Goal: Task Accomplishment & Management: Use online tool/utility

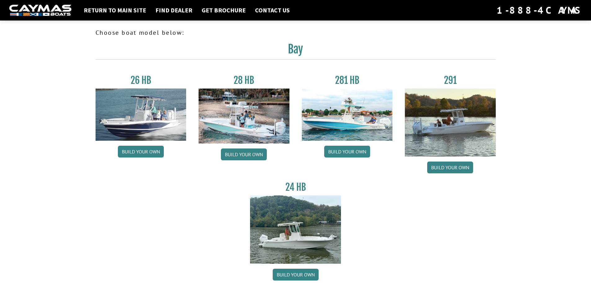
click at [308, 230] on img at bounding box center [295, 229] width 91 height 68
click at [297, 272] on link "Build your own" at bounding box center [296, 274] width 46 height 12
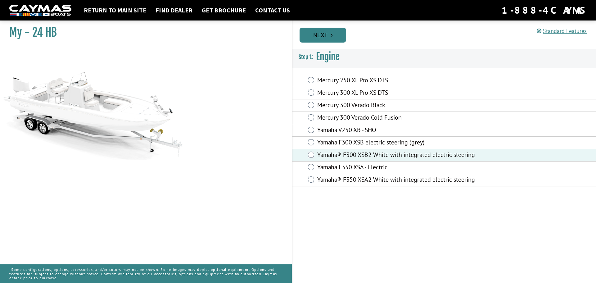
click at [321, 34] on link "Next" at bounding box center [322, 35] width 47 height 15
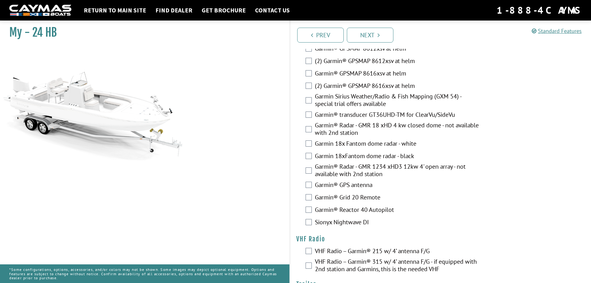
scroll to position [1363, 0]
